Goal: Check status: Check status

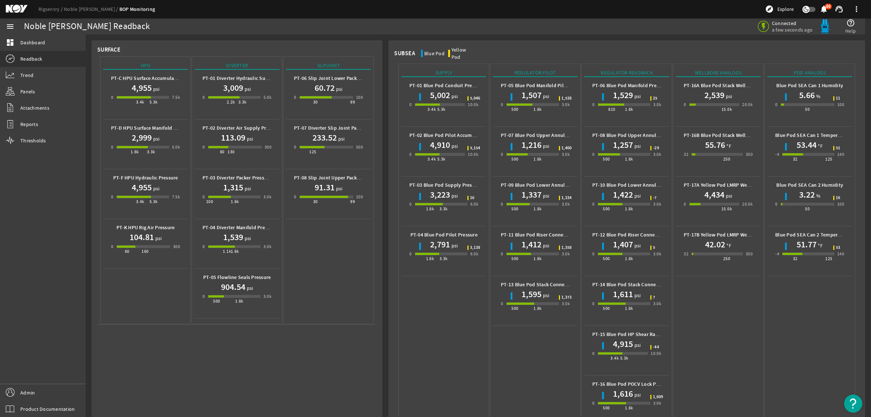
click at [18, 8] on mat-icon at bounding box center [22, 9] width 33 height 9
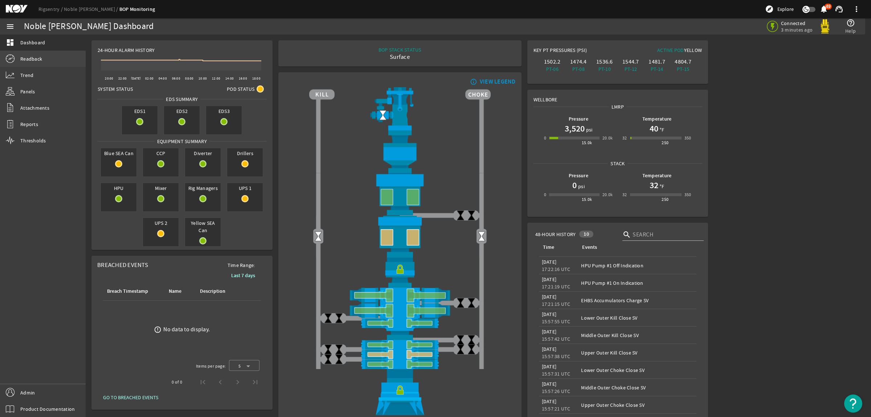
click at [48, 54] on link "Readback" at bounding box center [43, 59] width 86 height 16
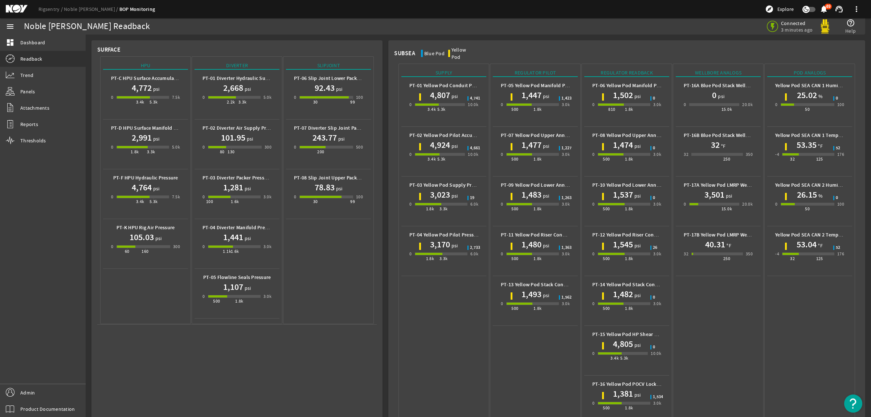
click at [19, 7] on mat-icon at bounding box center [22, 9] width 33 height 9
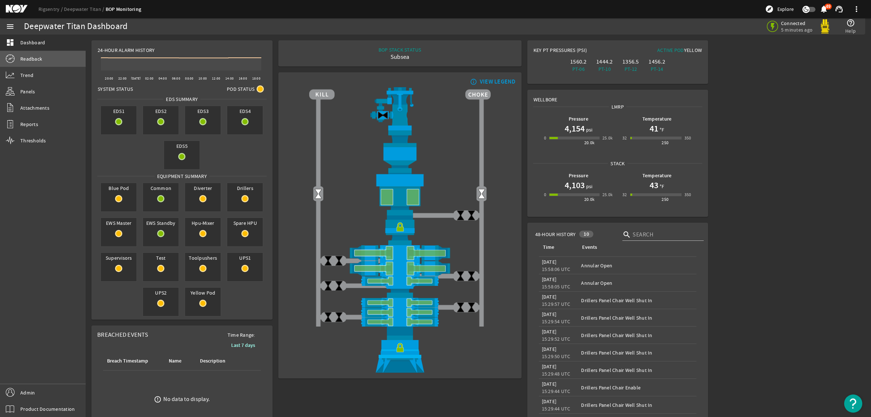
click at [38, 56] on span "Readback" at bounding box center [31, 58] width 22 height 7
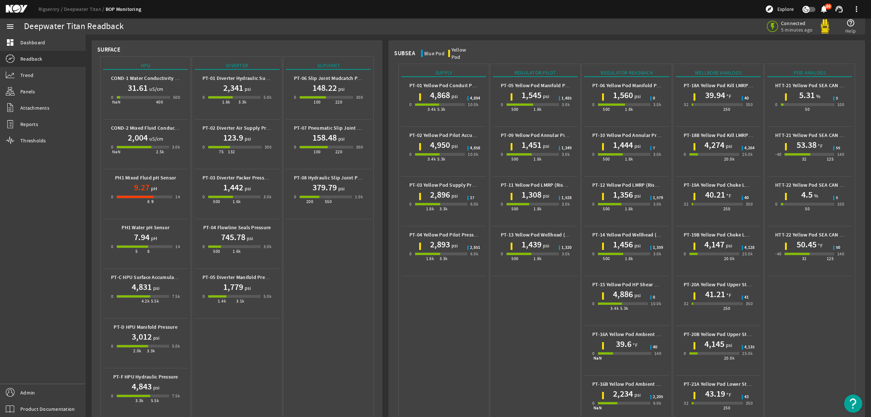
click at [17, 11] on mat-icon at bounding box center [22, 9] width 33 height 9
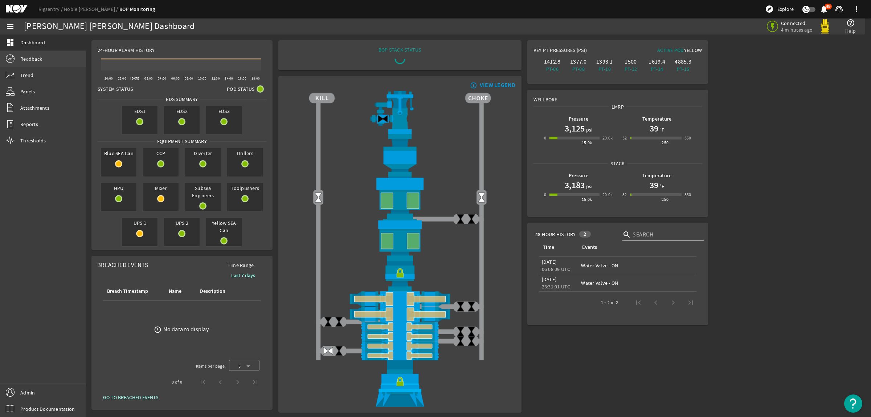
click at [45, 57] on link "Readback" at bounding box center [43, 59] width 86 height 16
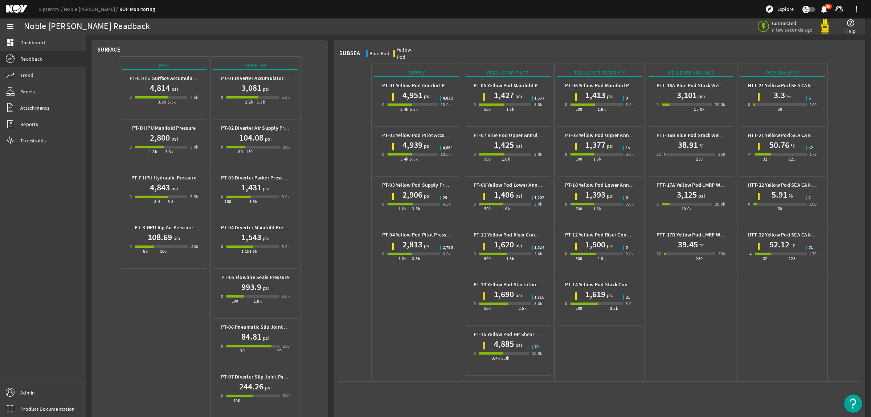
click at [21, 9] on mat-icon at bounding box center [22, 9] width 33 height 9
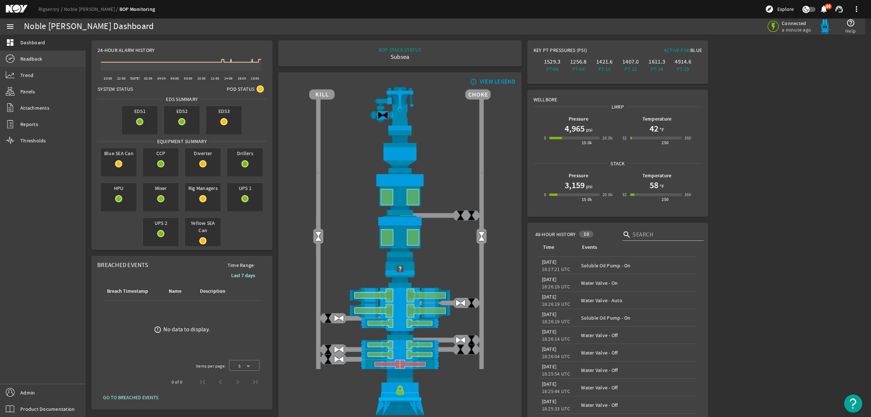
click at [36, 61] on span "Readback" at bounding box center [31, 58] width 22 height 7
